Goal: Use online tool/utility: Utilize a website feature to perform a specific function

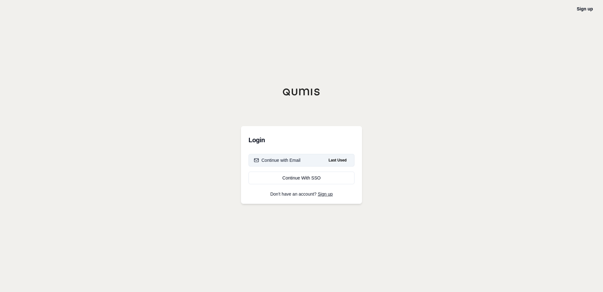
click at [269, 160] on div "Continue with Email" at bounding box center [277, 160] width 47 height 6
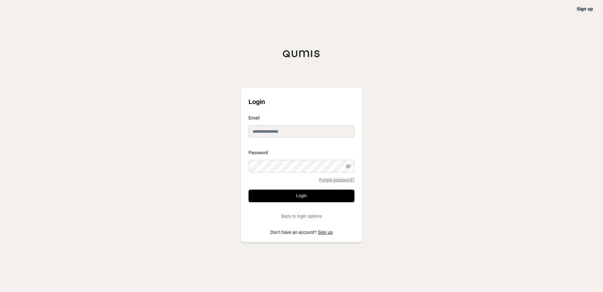
type input "**********"
click at [289, 197] on button "Login" at bounding box center [302, 195] width 106 height 13
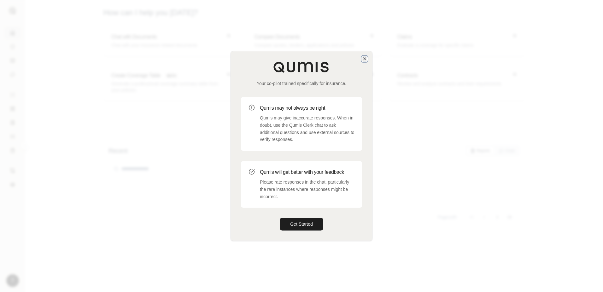
click at [364, 59] on icon "button" at bounding box center [364, 58] width 5 height 5
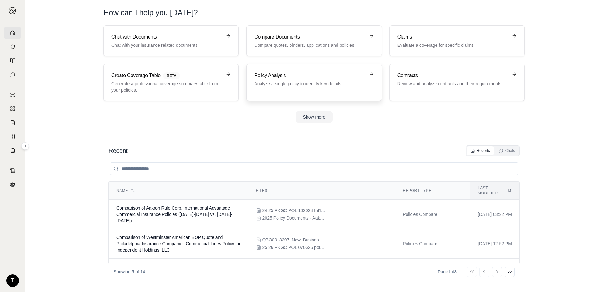
click at [318, 73] on h3 "Policy Analysis" at bounding box center [309, 76] width 111 height 8
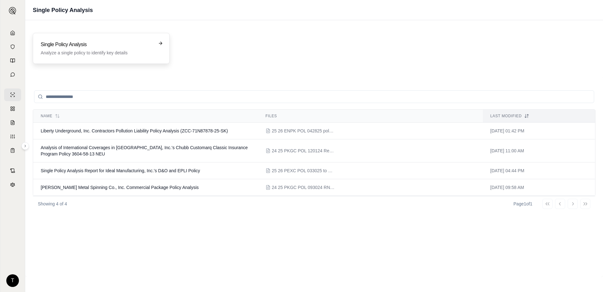
click at [79, 48] on h3 "Single Policy Analysis" at bounding box center [97, 45] width 112 height 8
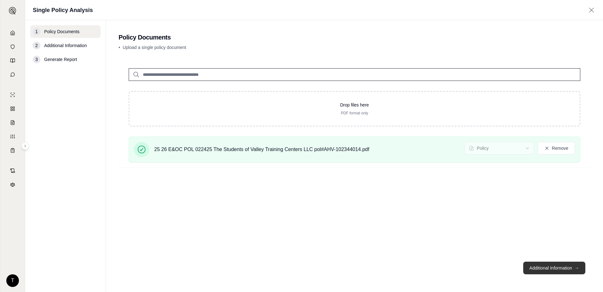
click at [540, 268] on button "Additional Information →" at bounding box center [555, 267] width 62 height 13
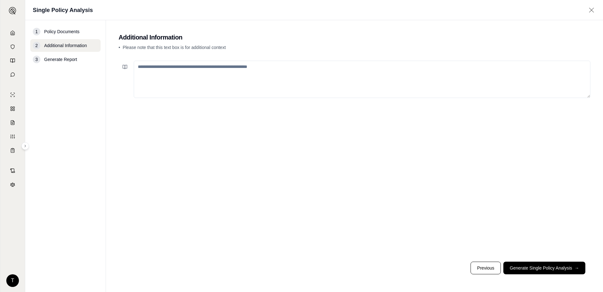
click at [190, 72] on textarea at bounding box center [362, 79] width 457 height 37
type textarea "**********"
click at [560, 272] on button "Generate Single Policy Analysis →" at bounding box center [545, 267] width 82 height 13
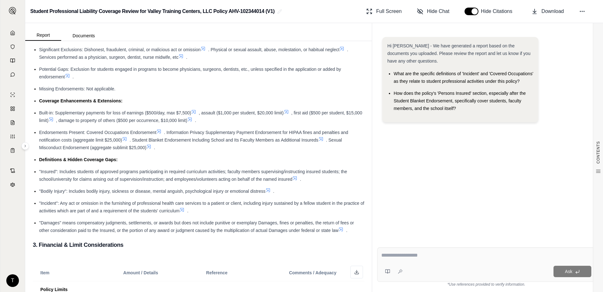
scroll to position [287, 0]
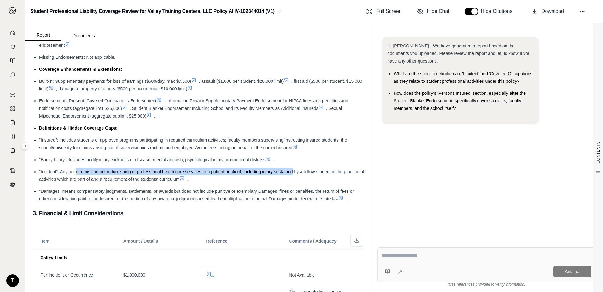
drag, startPoint x: 76, startPoint y: 169, endPoint x: 293, endPoint y: 172, distance: 216.8
click at [293, 172] on span ""Incident": Any act or omission in the furnishing of professional health care s…" at bounding box center [201, 175] width 325 height 13
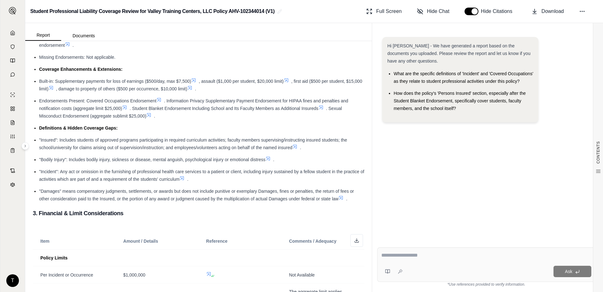
click at [230, 190] on span ""Damages" means compensatory judgments, settlements, or awards but does not inc…" at bounding box center [196, 194] width 315 height 13
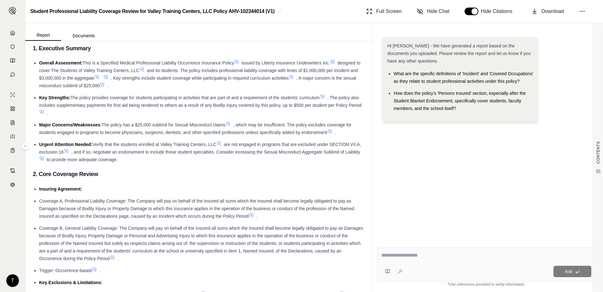
scroll to position [0, 0]
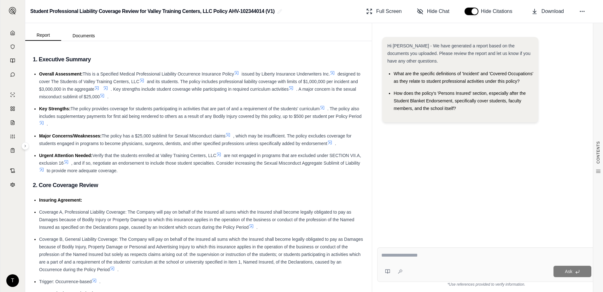
click at [293, 89] on icon at bounding box center [291, 88] width 4 height 4
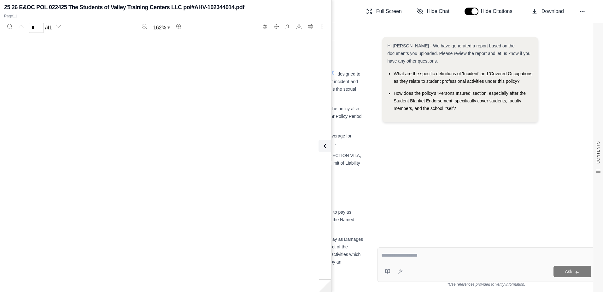
type input "**"
click at [321, 147] on icon at bounding box center [324, 146] width 8 height 8
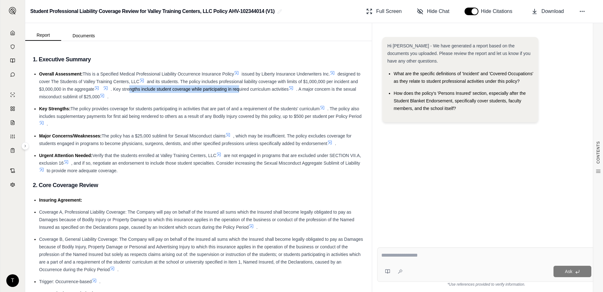
drag, startPoint x: 156, startPoint y: 90, endPoint x: 266, endPoint y: 88, distance: 110.5
click at [266, 88] on span ". Key strengths include student coverage while participating in required curric…" at bounding box center [200, 88] width 178 height 5
click at [294, 87] on icon at bounding box center [291, 88] width 5 height 5
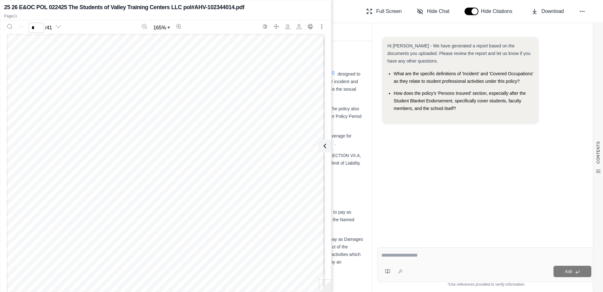
scroll to position [0, 0]
type input "**"
click at [328, 143] on button at bounding box center [323, 145] width 13 height 13
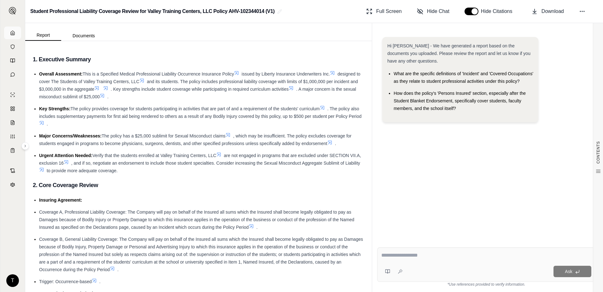
click at [17, 33] on link at bounding box center [12, 33] width 17 height 13
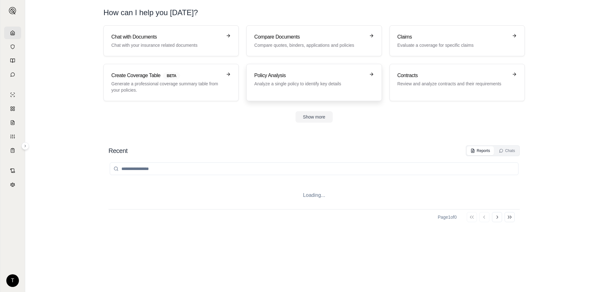
click at [293, 81] on p "Analyze a single policy to identify key details" at bounding box center [309, 83] width 111 height 6
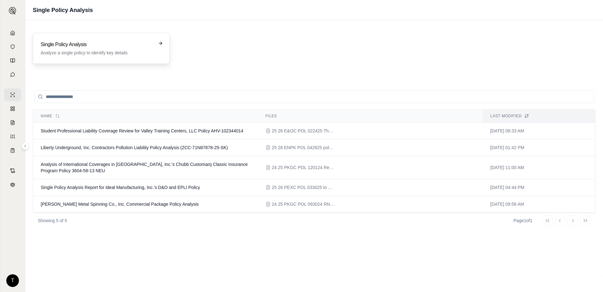
click at [89, 48] on div "Single Policy Analysis Analyze a single policy to identify key details" at bounding box center [97, 48] width 112 height 15
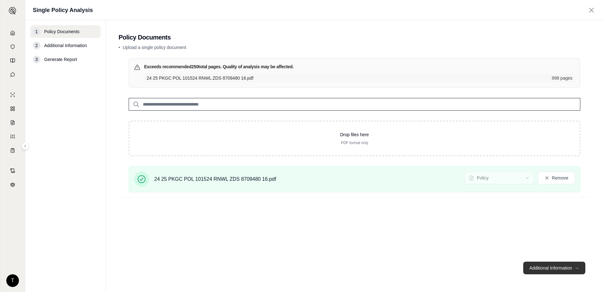
click at [544, 270] on button "Additional Information →" at bounding box center [555, 267] width 62 height 13
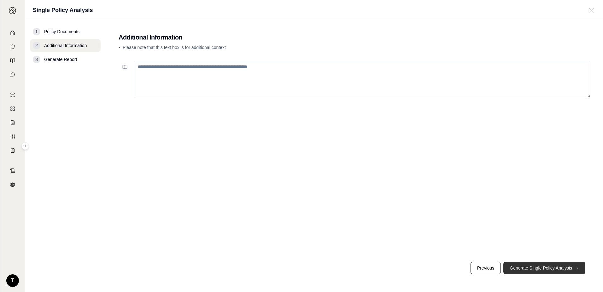
click at [544, 270] on button "Generate Single Policy Analysis →" at bounding box center [545, 267] width 82 height 13
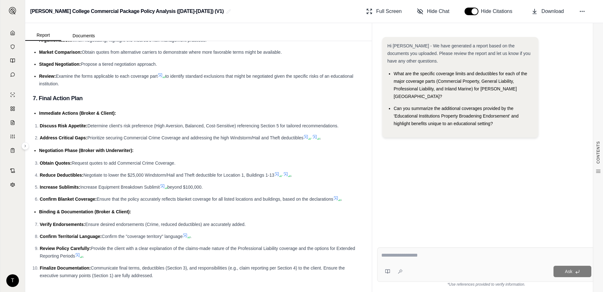
scroll to position [2500, 0]
click at [405, 256] on textarea at bounding box center [487, 255] width 210 height 8
type textarea "**********"
click at [402, 270] on icon at bounding box center [402, 270] width 0 height 0
type textarea "**********"
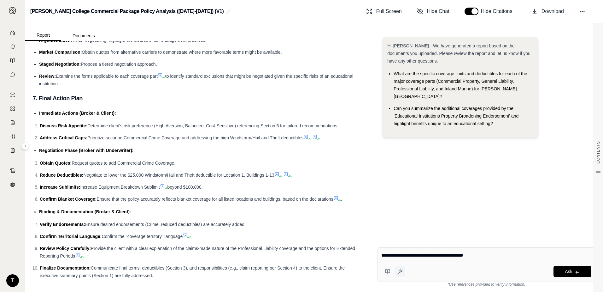
click at [400, 273] on icon at bounding box center [400, 271] width 5 height 5
type textarea "**********"
click at [564, 272] on button "Ask" at bounding box center [573, 270] width 38 height 11
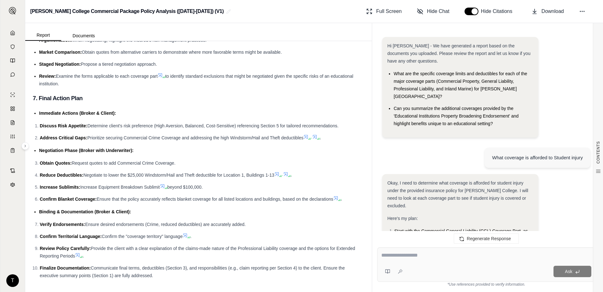
scroll to position [627, 0]
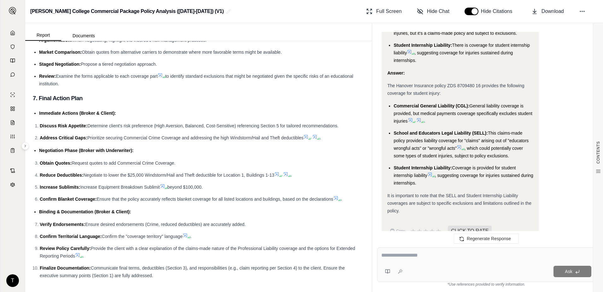
click at [431, 172] on icon at bounding box center [430, 174] width 5 height 5
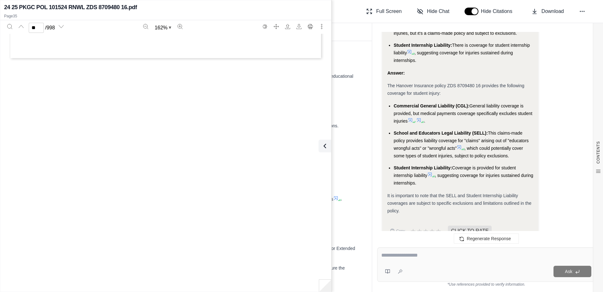
type input "**"
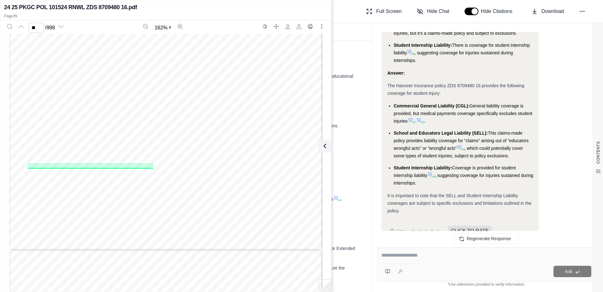
click at [456, 253] on textarea at bounding box center [487, 255] width 210 height 8
click at [497, 254] on textarea "**********" at bounding box center [487, 255] width 210 height 8
type textarea "**********"
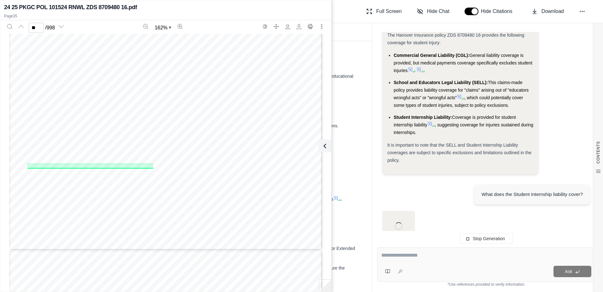
scroll to position [678, 0]
click at [328, 146] on button at bounding box center [323, 145] width 13 height 13
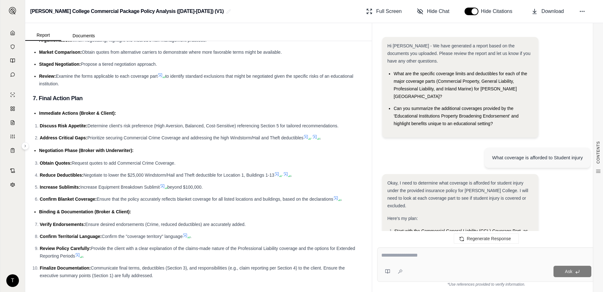
scroll to position [1295, 0]
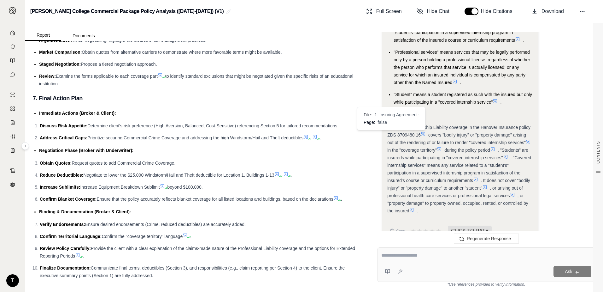
click at [527, 139] on icon at bounding box center [529, 141] width 4 height 4
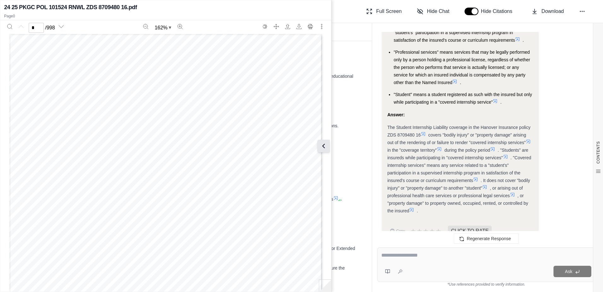
click at [324, 145] on icon at bounding box center [324, 146] width 8 height 8
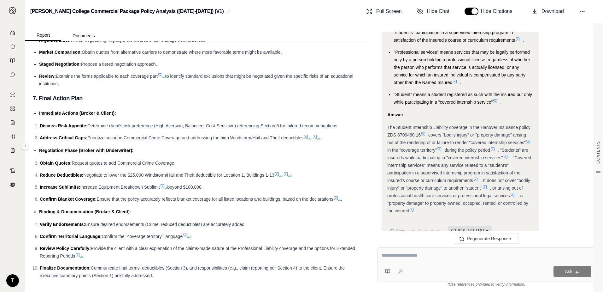
click at [478, 177] on icon at bounding box center [475, 179] width 5 height 5
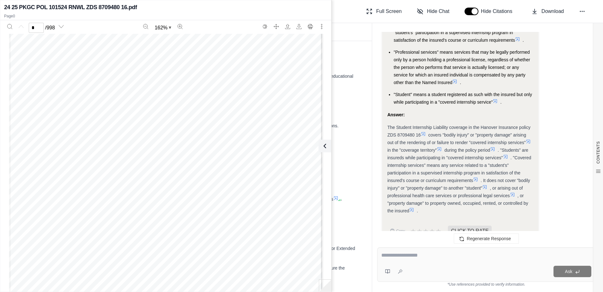
scroll to position [316, 0]
type input "*"
click at [6, 23] on button "Search" at bounding box center [10, 26] width 10 height 10
type input "**********"
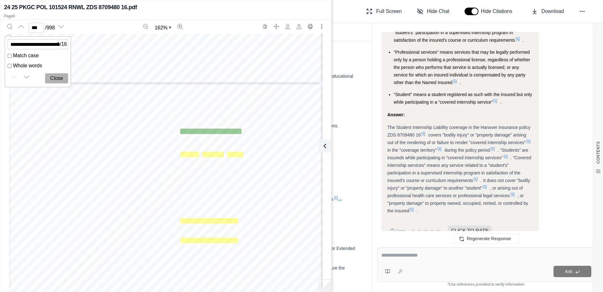
scroll to position [0, 0]
drag, startPoint x: 187, startPoint y: 144, endPoint x: 263, endPoint y: 145, distance: 75.8
click at [263, 145] on div "421-1741 12 14 Includes copyrighted material of Insurance Services Office, Inc.…" at bounding box center [165, 287] width 313 height 406
drag, startPoint x: 263, startPoint y: 145, endPoint x: 281, endPoint y: 192, distance: 50.3
click at [281, 192] on span "insured" at bounding box center [283, 191] width 16 height 5
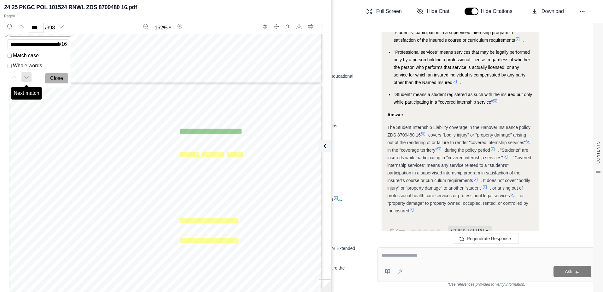
click at [27, 80] on button "Next match" at bounding box center [26, 77] width 10 height 10
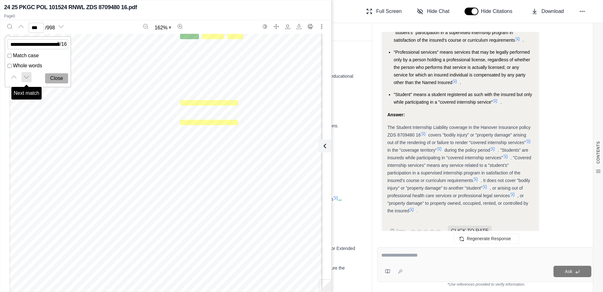
click at [27, 80] on button "Next match" at bounding box center [26, 77] width 10 height 10
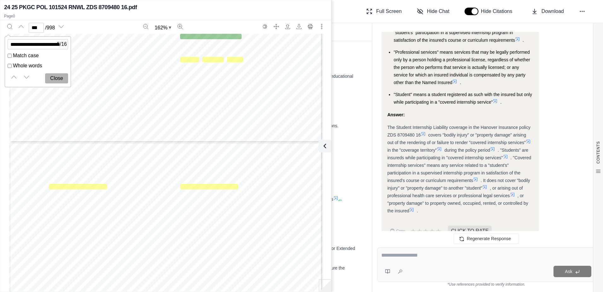
scroll to position [117470, 0]
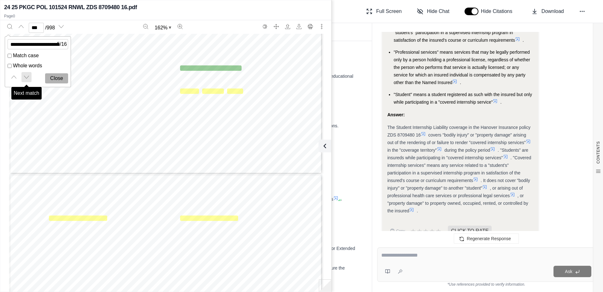
click at [30, 78] on button "Next match" at bounding box center [26, 77] width 10 height 10
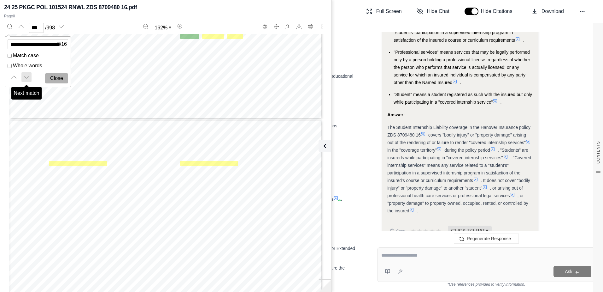
click at [28, 78] on icon "Next match" at bounding box center [26, 76] width 5 height 5
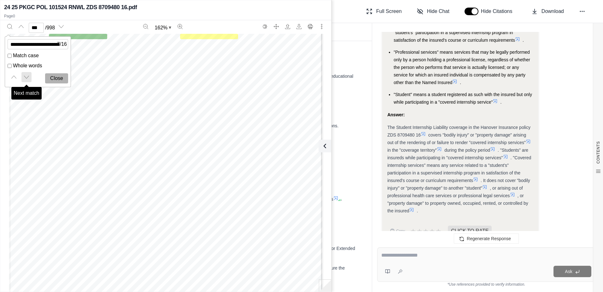
click at [28, 78] on icon "Next match" at bounding box center [26, 76] width 5 height 5
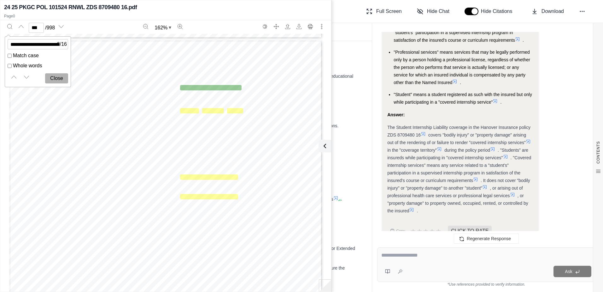
scroll to position [317872, 0]
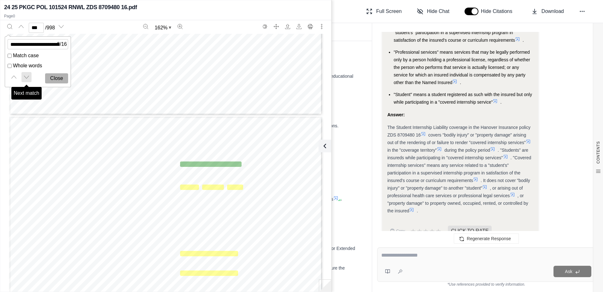
click at [28, 73] on button "Next match" at bounding box center [26, 77] width 10 height 10
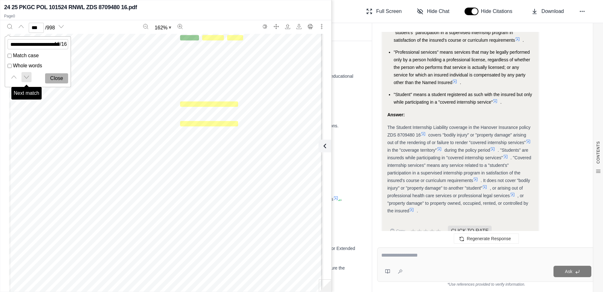
click at [28, 73] on button "Next match" at bounding box center [26, 77] width 10 height 10
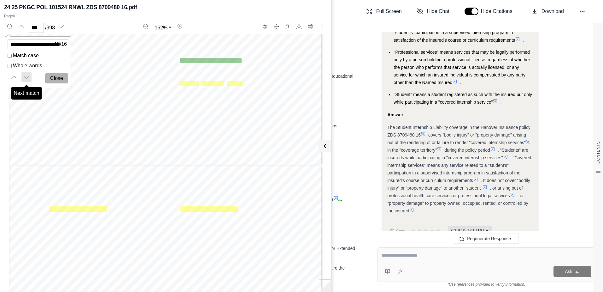
scroll to position [319873, 0]
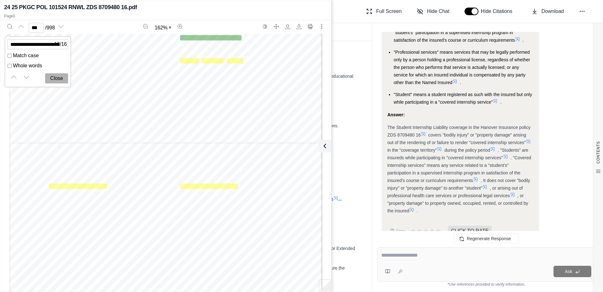
click at [55, 80] on button "Close" at bounding box center [56, 78] width 23 height 10
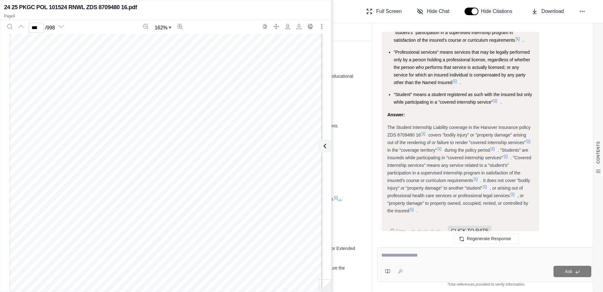
scroll to position [319746, 0]
type input "***"
drag, startPoint x: 322, startPoint y: 149, endPoint x: 326, endPoint y: 163, distance: 14.4
click at [321, 149] on icon at bounding box center [325, 146] width 8 height 8
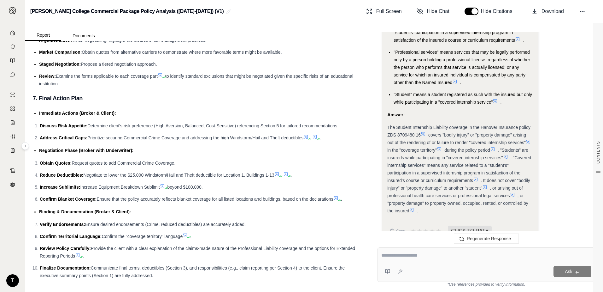
click at [399, 254] on textarea at bounding box center [487, 255] width 210 height 8
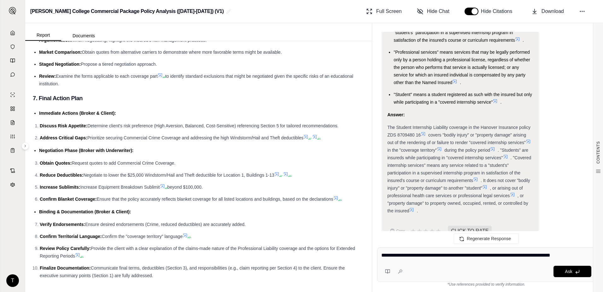
type textarea "**********"
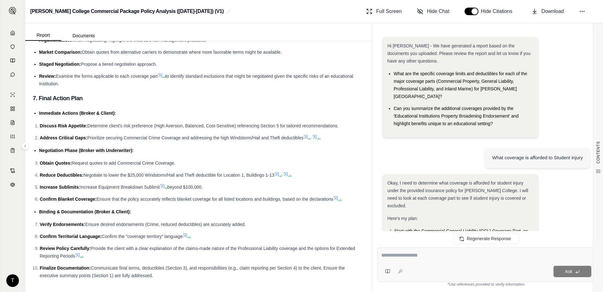
scroll to position [1705, 0]
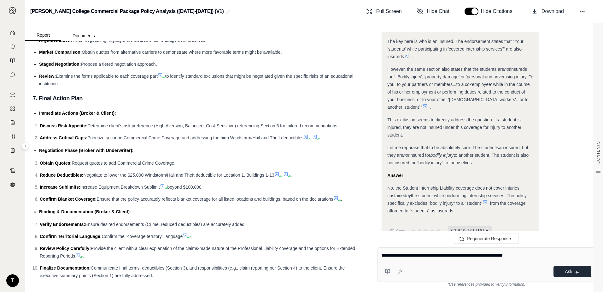
type textarea "**********"
click at [572, 271] on span "Ask" at bounding box center [568, 271] width 7 height 5
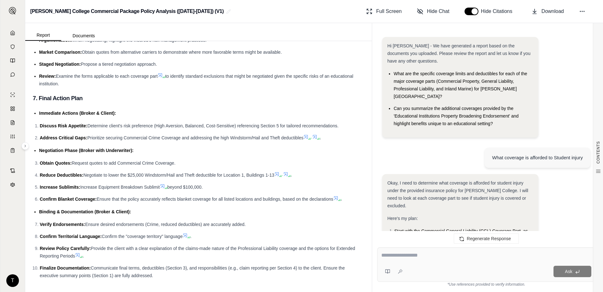
scroll to position [2274, 0]
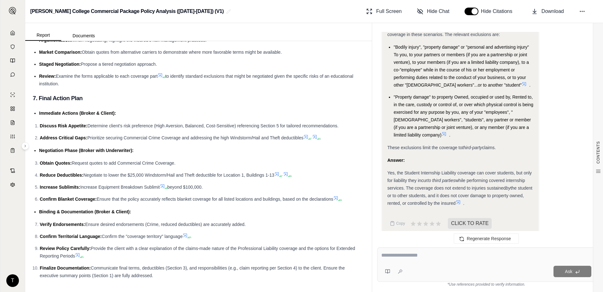
click at [474, 254] on textarea at bounding box center [487, 255] width 210 height 8
type textarea "**********"
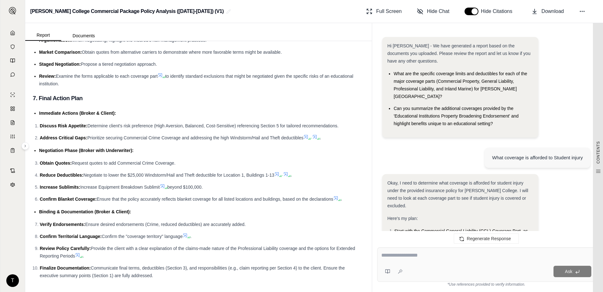
scroll to position [2687, 0]
